Goal: Task Accomplishment & Management: Manage account settings

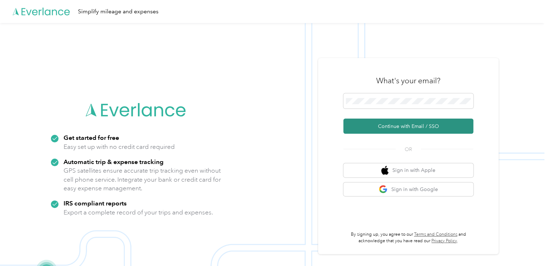
click at [421, 125] on button "Continue with Email / SSO" at bounding box center [408, 126] width 130 height 15
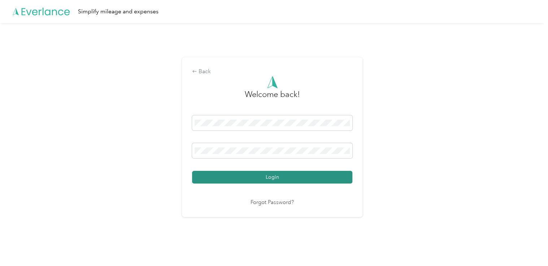
click at [278, 175] on button "Login" at bounding box center [272, 177] width 160 height 13
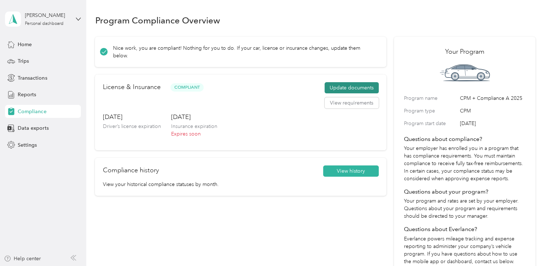
click at [342, 82] on button "Update documents" at bounding box center [352, 88] width 54 height 12
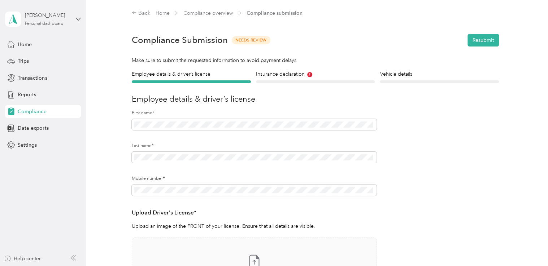
click at [53, 15] on div "[PERSON_NAME]" at bounding box center [47, 16] width 45 height 8
click at [34, 58] on div "Log out" at bounding box center [26, 59] width 28 height 8
